Goal: Task Accomplishment & Management: Complete application form

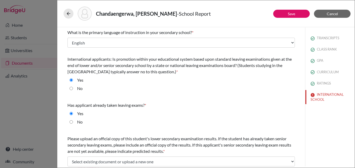
select select "14"
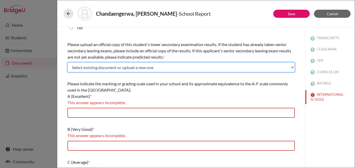
click at [133, 67] on select "Select existing document or upload a new one IGCSE Certificates Upload New File" at bounding box center [180, 67] width 227 height 10
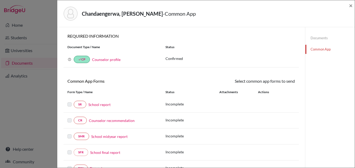
click at [321, 38] on link "Documents" at bounding box center [329, 37] width 49 height 9
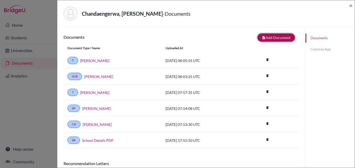
click at [275, 38] on button "note_add Add Document" at bounding box center [275, 37] width 37 height 8
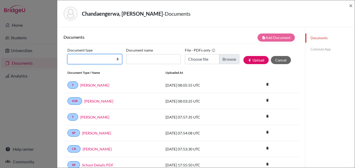
click at [116, 59] on select "Change explanation for Common App reports Counselor recommendation Internationa…" at bounding box center [94, 59] width 55 height 10
select select "46"
click at [67, 54] on select "Change explanation for Common App reports Counselor recommendation Internationa…" at bounding box center [94, 59] width 55 height 10
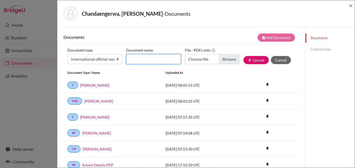
click at [148, 58] on input "Document name" at bounding box center [153, 59] width 55 height 10
type input "CIE Certificate"
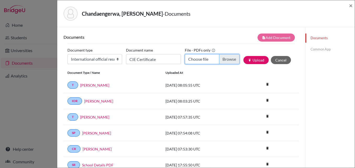
click at [227, 61] on input "Choose file" at bounding box center [212, 59] width 55 height 10
type input "C:\fakepath\CIE A Level Certificate.pdf"
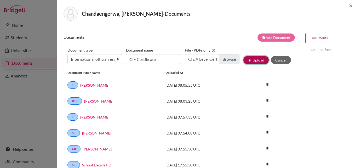
click at [252, 62] on button "publish Upload" at bounding box center [255, 60] width 25 height 8
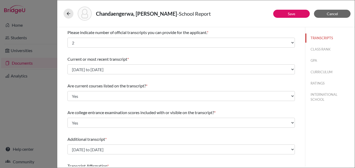
select select "2"
select select "676818"
select select "0"
select select "676817"
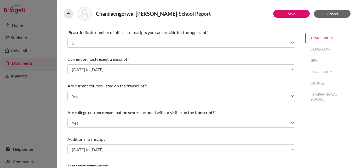
select select "6"
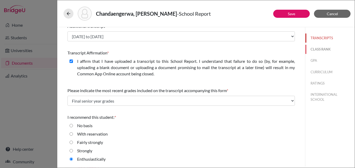
click at [314, 49] on button "CLASS RANK" at bounding box center [329, 49] width 49 height 9
select select "1"
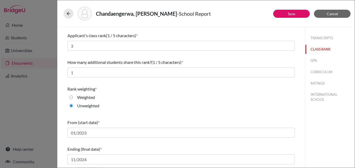
scroll to position [0, 0]
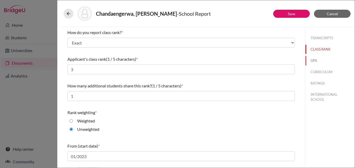
click at [313, 59] on button "GPA" at bounding box center [329, 60] width 49 height 9
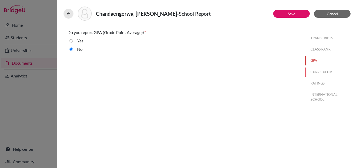
click at [320, 72] on button "CURRICULUM" at bounding box center [329, 71] width 49 height 9
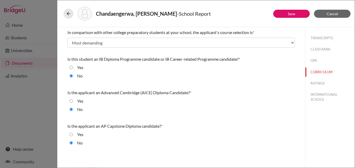
click at [306, 123] on div "TRANSCRIPTS CLASS RANK GPA CURRICULUM RATINGS INTERNATIONAL SCHOOL" at bounding box center [330, 96] width 50 height 139
click at [305, 124] on div "TRANSCRIPTS CLASS RANK GPA CURRICULUM RATINGS INTERNATIONAL SCHOOL" at bounding box center [330, 96] width 50 height 139
click at [305, 123] on div "TRANSCRIPTS CLASS RANK GPA CURRICULUM RATINGS INTERNATIONAL SCHOOL" at bounding box center [330, 96] width 50 height 139
click at [283, 11] on button "Save" at bounding box center [291, 14] width 37 height 8
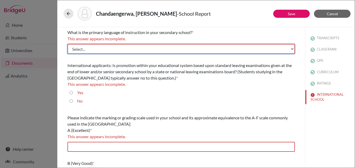
click at [287, 47] on select "Select... Albanian Arabic Armenian Assamese Azerbaijani Belarusian Bengali Bulg…" at bounding box center [180, 49] width 227 height 10
select select "14"
click at [67, 44] on select "Select... Albanian Arabic Armenian Assamese Azerbaijani Belarusian Bengali Bulg…" at bounding box center [180, 49] width 227 height 10
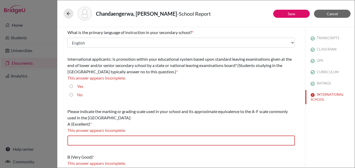
click at [71, 87] on input "Yes" at bounding box center [70, 86] width 3 height 6
radio input "true"
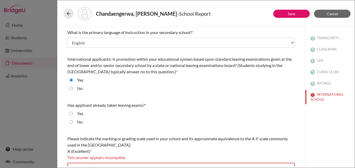
click at [71, 115] on input "Yes" at bounding box center [70, 113] width 3 height 6
radio input "true"
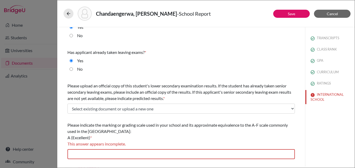
scroll to position [63, 0]
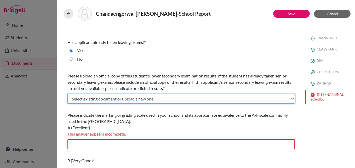
click at [168, 98] on select "Select existing document or upload a new one IGCSE Certificates CIE Certificate…" at bounding box center [180, 98] width 227 height 10
select select "676871"
click at [67, 93] on select "Select existing document or upload a new one IGCSE Certificates CIE Certificate…" at bounding box center [180, 98] width 227 height 10
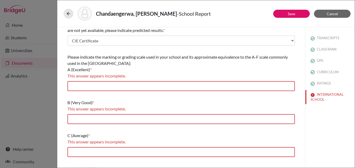
scroll to position [125, 0]
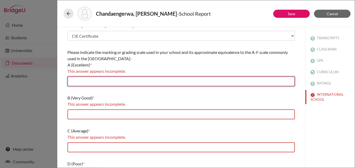
click at [95, 84] on input "text" at bounding box center [180, 81] width 227 height 10
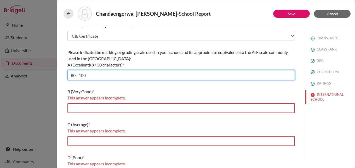
type input "80 - 100"
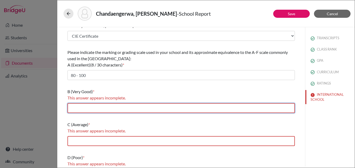
click at [85, 108] on input "text" at bounding box center [180, 108] width 227 height 10
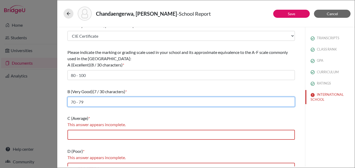
type input "70 - 79"
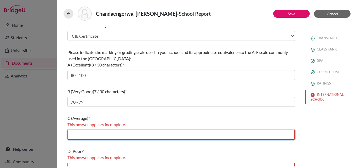
click at [80, 133] on input "text" at bounding box center [180, 134] width 227 height 10
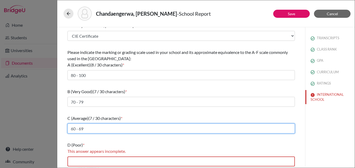
type input "60 - 69"
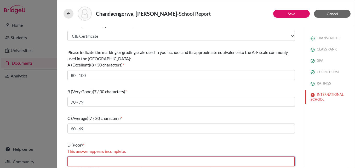
click at [81, 160] on input "text" at bounding box center [180, 161] width 227 height 10
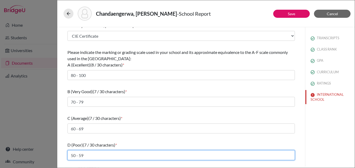
type input "50 - 59"
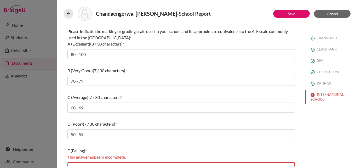
scroll to position [154, 0]
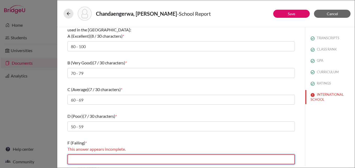
click at [119, 158] on input "text" at bounding box center [180, 159] width 227 height 10
type input "b"
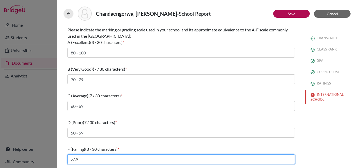
type input ">39"
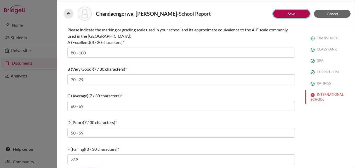
click at [297, 12] on button "Save" at bounding box center [291, 14] width 37 height 8
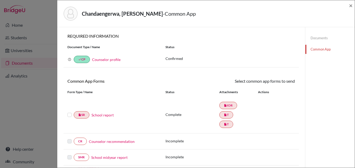
click at [95, 141] on link "Counselor recommendation" at bounding box center [112, 140] width 46 height 5
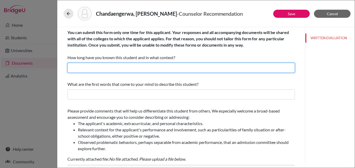
click at [131, 70] on input "text" at bounding box center [180, 68] width 227 height 10
click at [117, 69] on input "text" at bounding box center [180, 68] width 227 height 10
type input "2 years in my capacity as career counsellor."
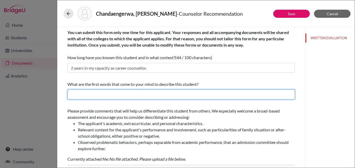
click at [107, 93] on input "text" at bounding box center [180, 94] width 227 height 10
type input "Quiet strength and determination"
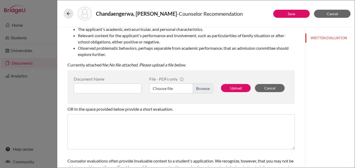
scroll to position [104, 0]
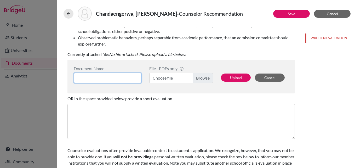
click at [105, 78] on input at bounding box center [108, 78] width 68 height 10
click at [200, 80] on label "Choose file" at bounding box center [181, 78] width 64 height 10
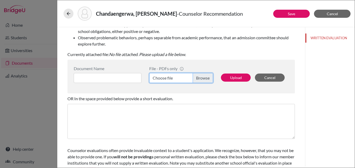
click at [200, 80] on input "Choose file" at bounding box center [181, 78] width 64 height 10
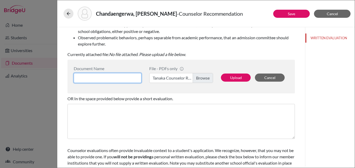
click at [133, 78] on input at bounding box center [108, 78] width 68 height 10
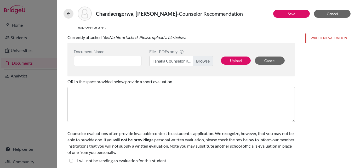
scroll to position [123, 0]
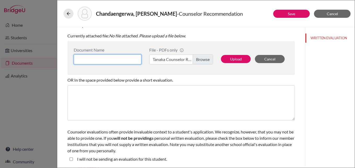
click at [116, 57] on input at bounding box center [108, 59] width 68 height 10
type input "R"
type input "Counsellor recommendation letter"
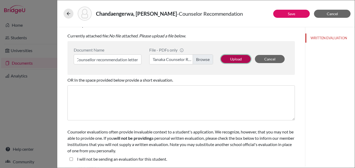
scroll to position [0, 0]
click at [228, 59] on button "Upload" at bounding box center [236, 59] width 30 height 8
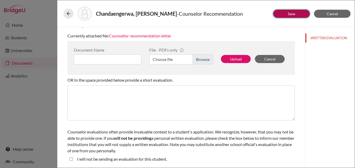
click at [289, 12] on link "Save" at bounding box center [290, 13] width 7 height 4
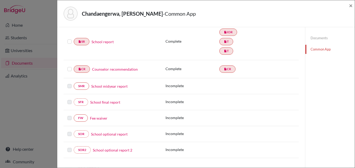
scroll to position [84, 0]
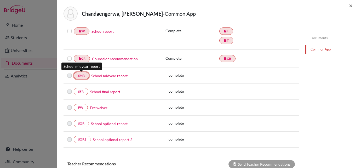
click at [86, 74] on link "SMR" at bounding box center [81, 75] width 15 height 7
click at [81, 74] on link "SMR" at bounding box center [81, 75] width 15 height 7
click at [101, 76] on link "School midyear report" at bounding box center [109, 75] width 36 height 5
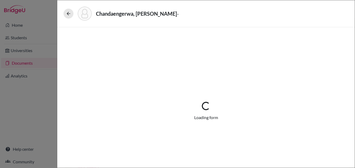
select select "1"
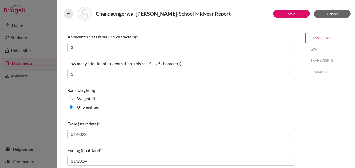
scroll to position [37, 0]
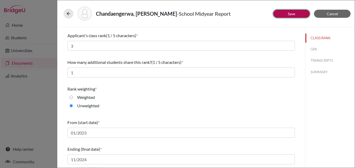
click at [287, 13] on button "Save" at bounding box center [291, 14] width 37 height 8
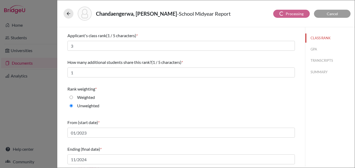
select select "6"
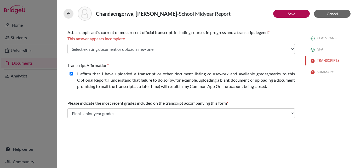
scroll to position [0, 0]
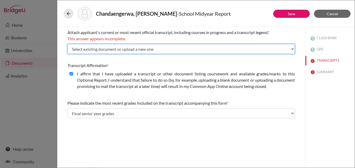
click at [220, 50] on select "Select existing document or upload a new one [DATE] to [DATE] [DATE] to [DATE] …" at bounding box center [180, 49] width 227 height 10
select select "676818"
click at [67, 44] on select "Select existing document or upload a new one [DATE] to [DATE] [DATE] to [DATE] …" at bounding box center [180, 49] width 227 height 10
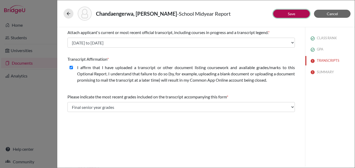
click at [287, 12] on link "Save" at bounding box center [290, 13] width 7 height 4
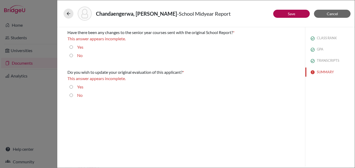
click at [71, 55] on input "No" at bounding box center [70, 55] width 3 height 6
radio input "true"
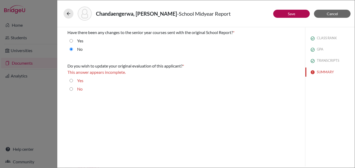
click at [71, 89] on input "No" at bounding box center [70, 89] width 3 height 6
radio input "true"
click at [296, 14] on button "Save" at bounding box center [291, 14] width 37 height 8
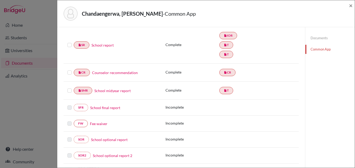
scroll to position [87, 0]
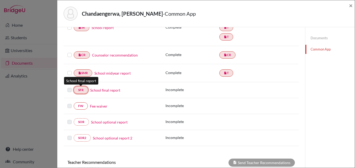
click at [83, 89] on link "SFR" at bounding box center [81, 89] width 14 height 7
click at [96, 89] on link "School final report" at bounding box center [105, 89] width 30 height 5
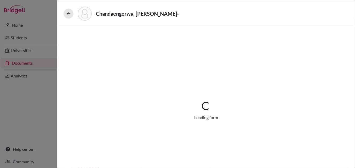
select select "1"
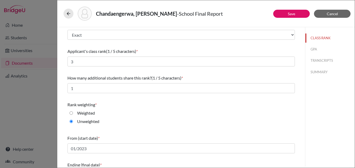
scroll to position [37, 0]
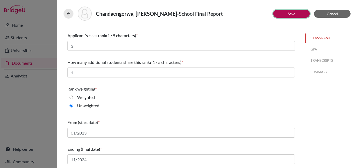
click at [290, 13] on link "Save" at bounding box center [290, 13] width 7 height 4
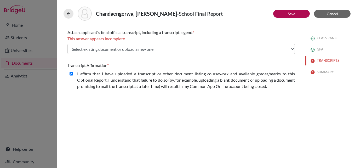
scroll to position [0, 0]
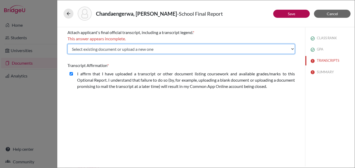
click at [291, 49] on select "Select existing document or upload a new one [DATE] to [DATE] [DATE] to [DATE] …" at bounding box center [180, 49] width 227 height 10
select select "676818"
click at [67, 44] on select "Select existing document or upload a new one [DATE] to [DATE] [DATE] to [DATE] …" at bounding box center [180, 49] width 227 height 10
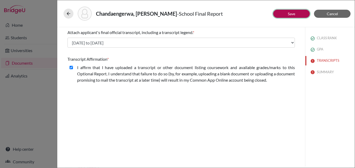
click at [289, 11] on button "Save" at bounding box center [291, 14] width 37 height 8
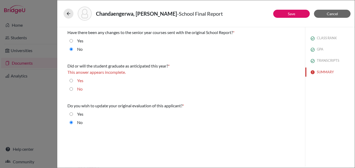
click at [70, 80] on input "Yes" at bounding box center [70, 80] width 3 height 6
radio input "true"
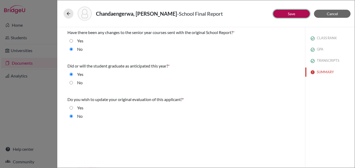
click at [284, 13] on button "Save" at bounding box center [291, 14] width 37 height 8
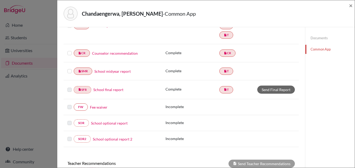
scroll to position [94, 0]
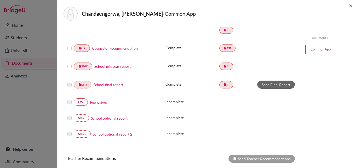
click at [108, 64] on link "School midyear report" at bounding box center [112, 65] width 36 height 5
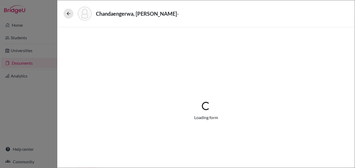
select select "1"
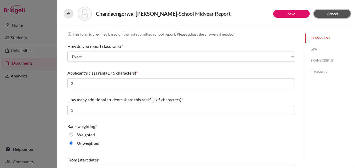
click at [334, 13] on span "Cancel" at bounding box center [331, 13] width 11 height 4
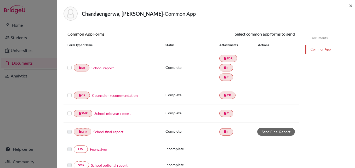
scroll to position [52, 0]
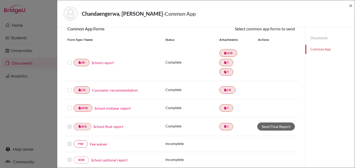
click at [103, 109] on link "School midyear report" at bounding box center [112, 107] width 36 height 5
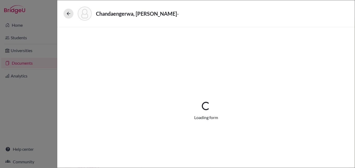
select select "1"
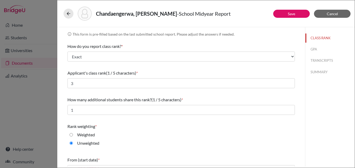
click at [350, 146] on div "CLASS RANK GPA TRANSCRIPTS SUMMARY" at bounding box center [330, 96] width 50 height 139
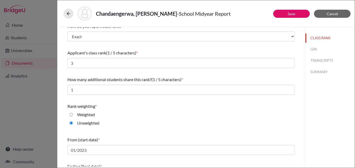
scroll to position [37, 0]
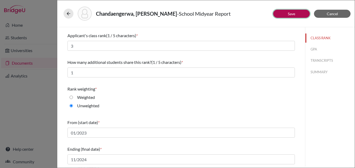
click at [291, 13] on link "Save" at bounding box center [290, 13] width 7 height 4
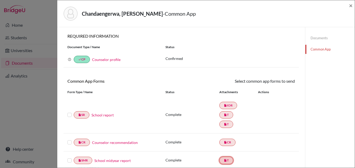
click at [225, 159] on link "insert_drive_file T" at bounding box center [226, 159] width 14 height 7
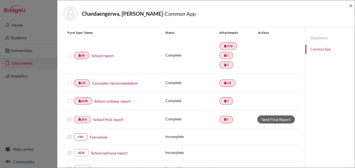
scroll to position [84, 0]
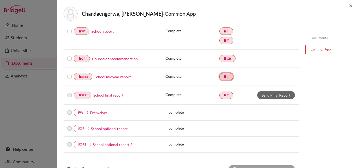
click at [223, 77] on icon "insert_drive_file" at bounding box center [224, 76] width 3 height 3
click at [70, 73] on label at bounding box center [69, 73] width 4 height 0
click at [0, 0] on input "checkbox" at bounding box center [0, 0] width 0 height 0
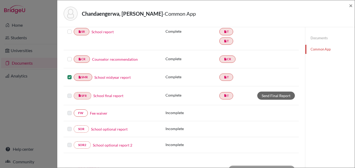
scroll to position [84, 0]
click at [69, 73] on label at bounding box center [69, 73] width 4 height 0
click at [0, 0] on input "checkbox" at bounding box center [0, 0] width 0 height 0
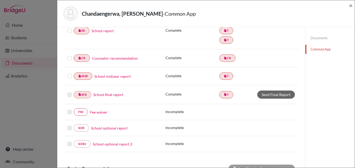
scroll to position [84, 0]
